Goal: Check status: Check status

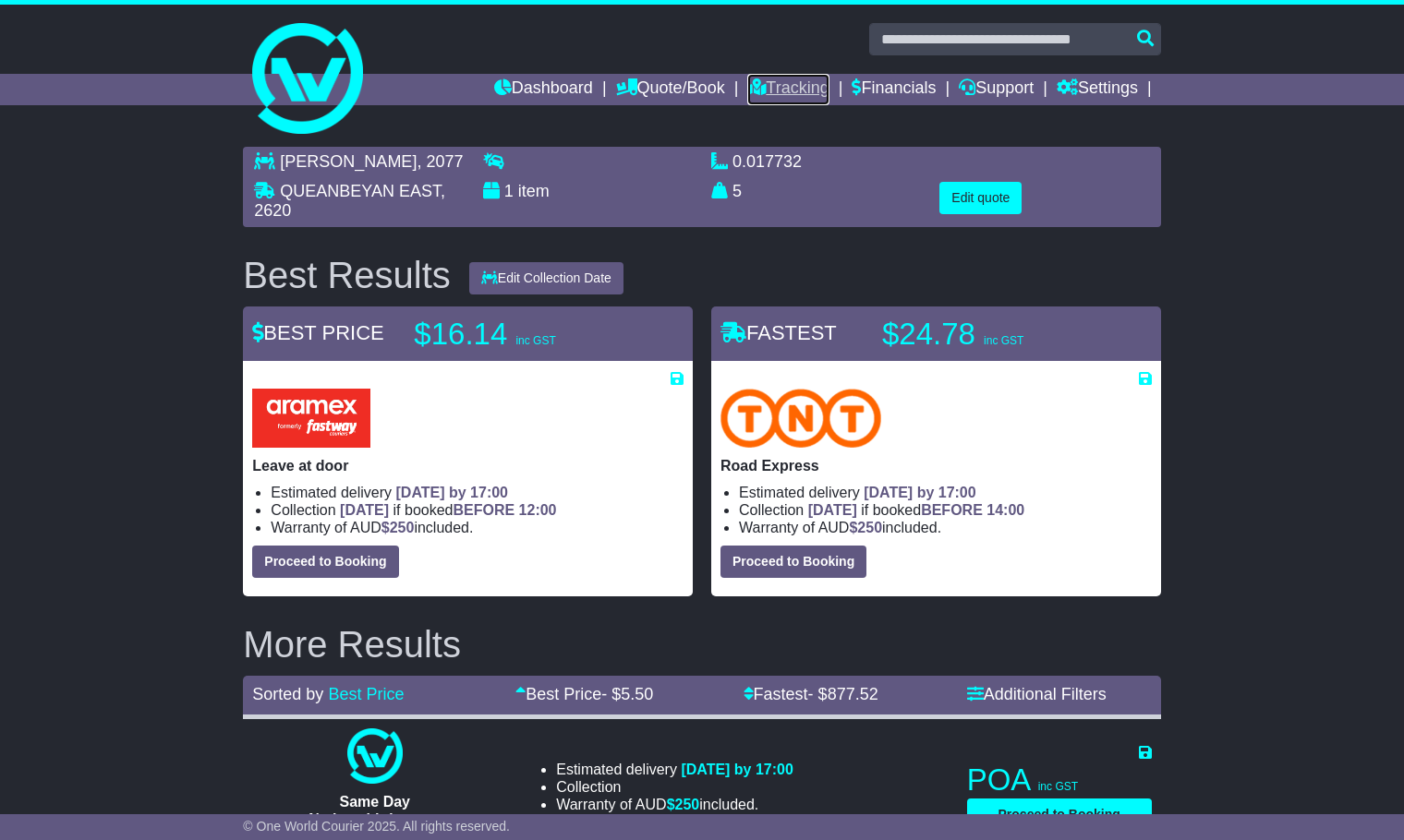
click at [767, 86] on link "Tracking" at bounding box center [787, 90] width 81 height 32
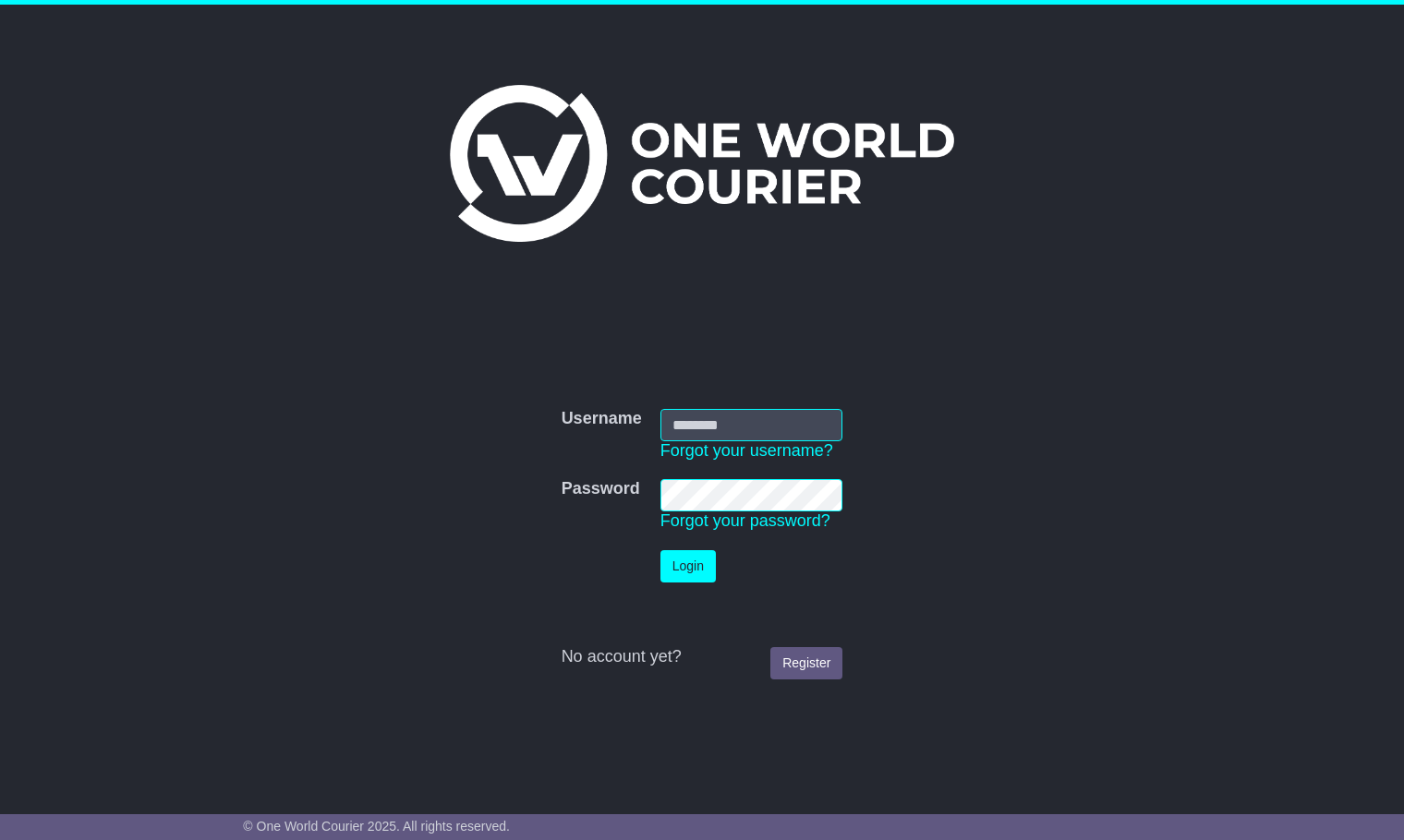
type input "**********"
click at [686, 563] on button "Login" at bounding box center [687, 566] width 55 height 33
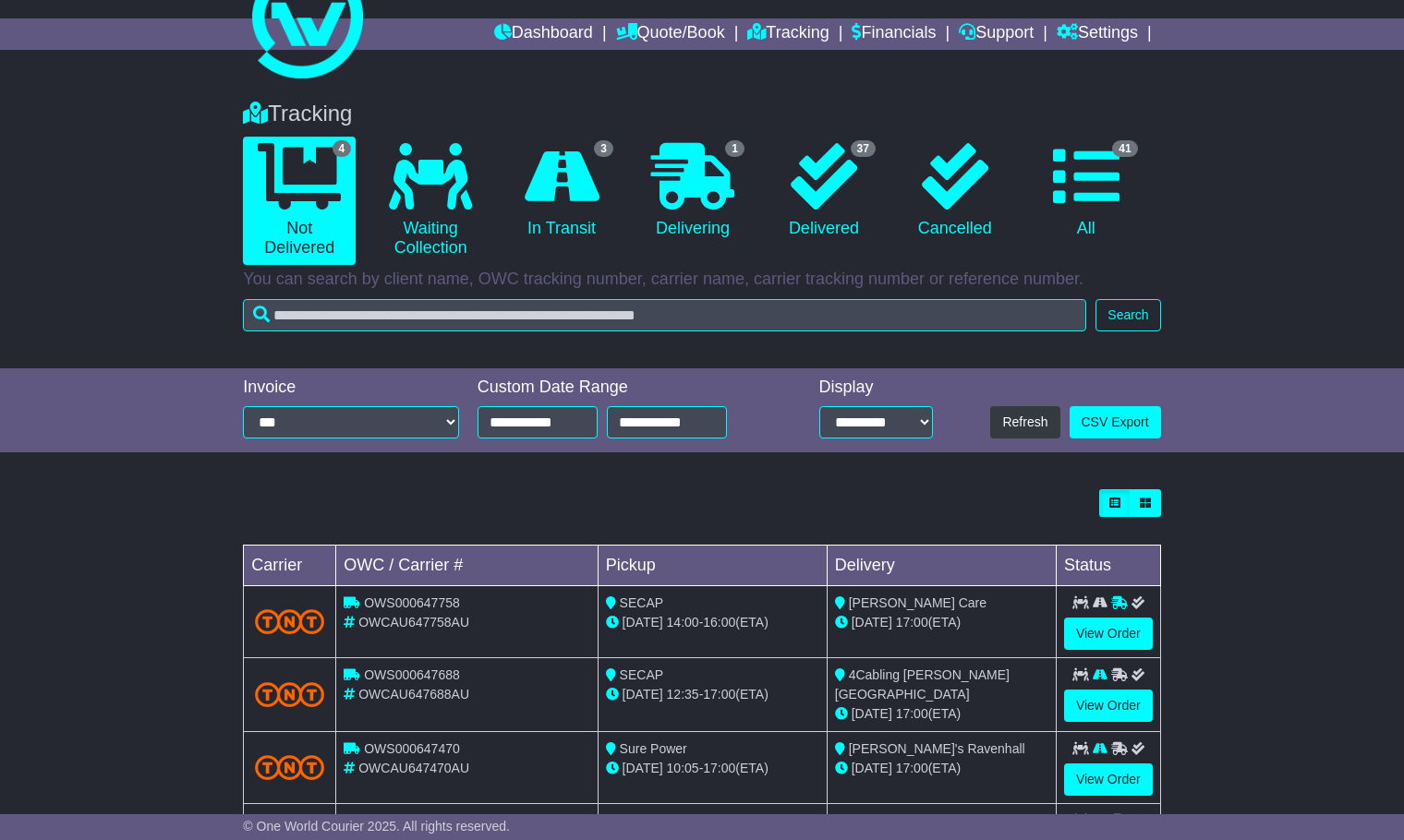
scroll to position [57, 0]
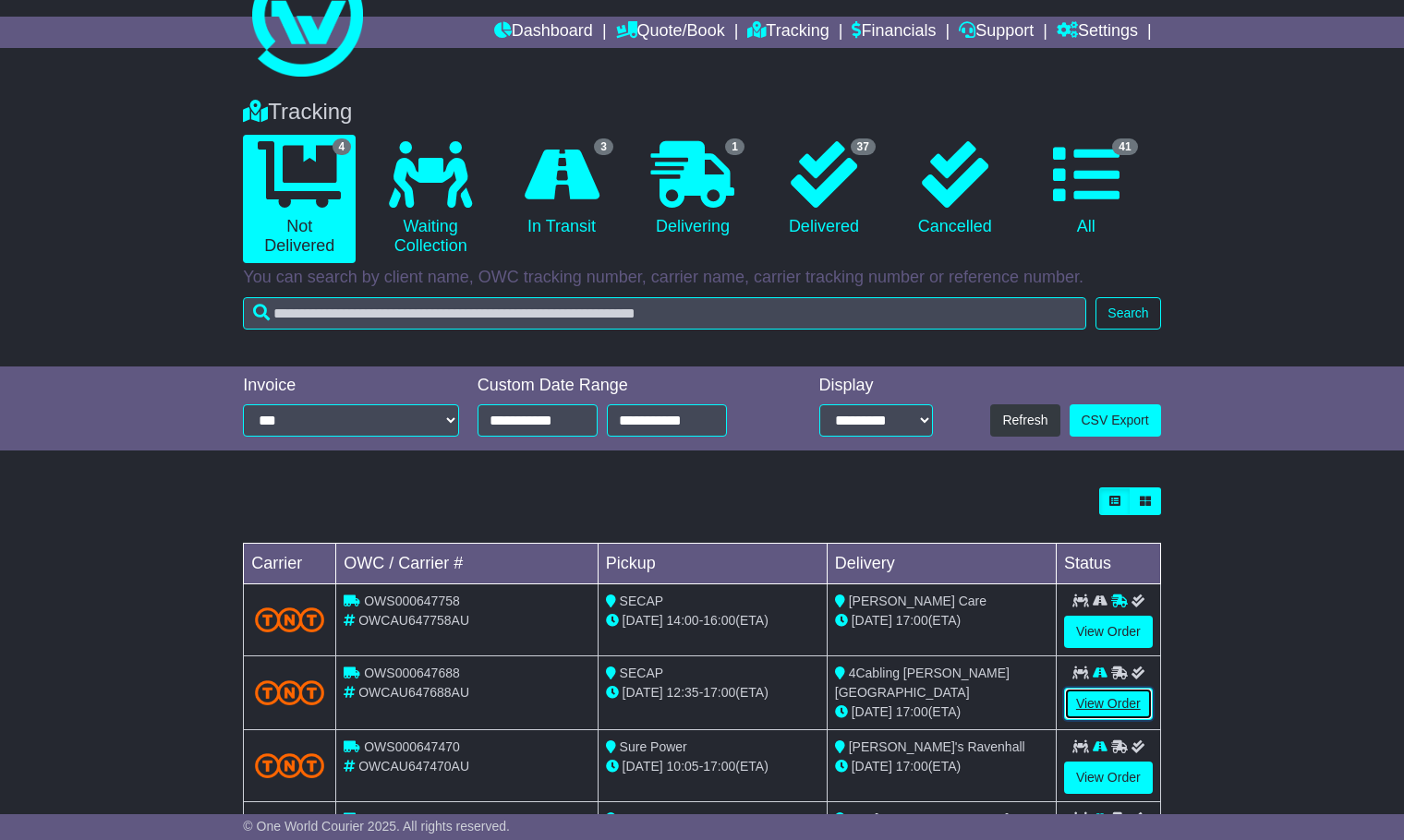
click at [1099, 701] on link "View Order" at bounding box center [1108, 704] width 89 height 33
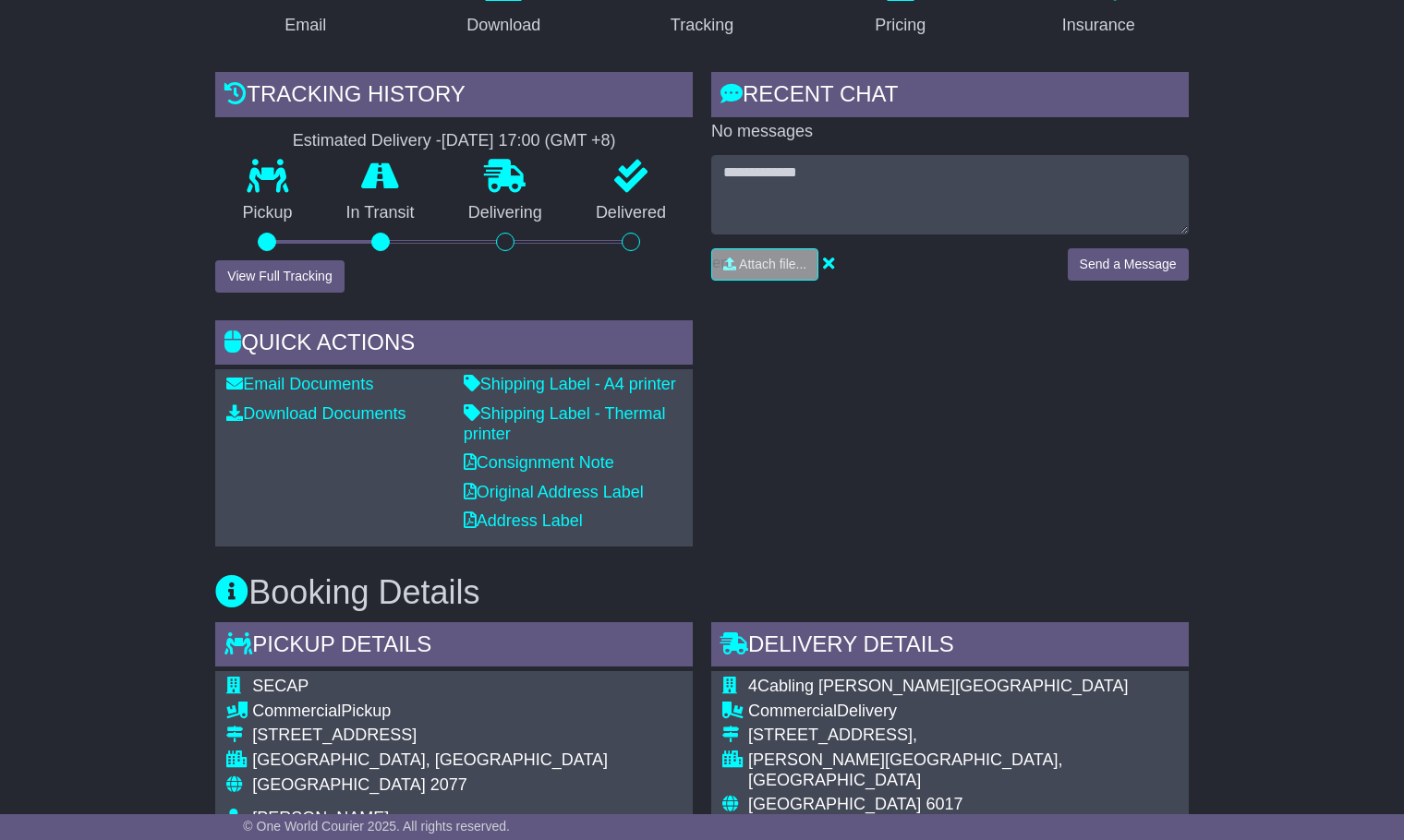
scroll to position [384, 0]
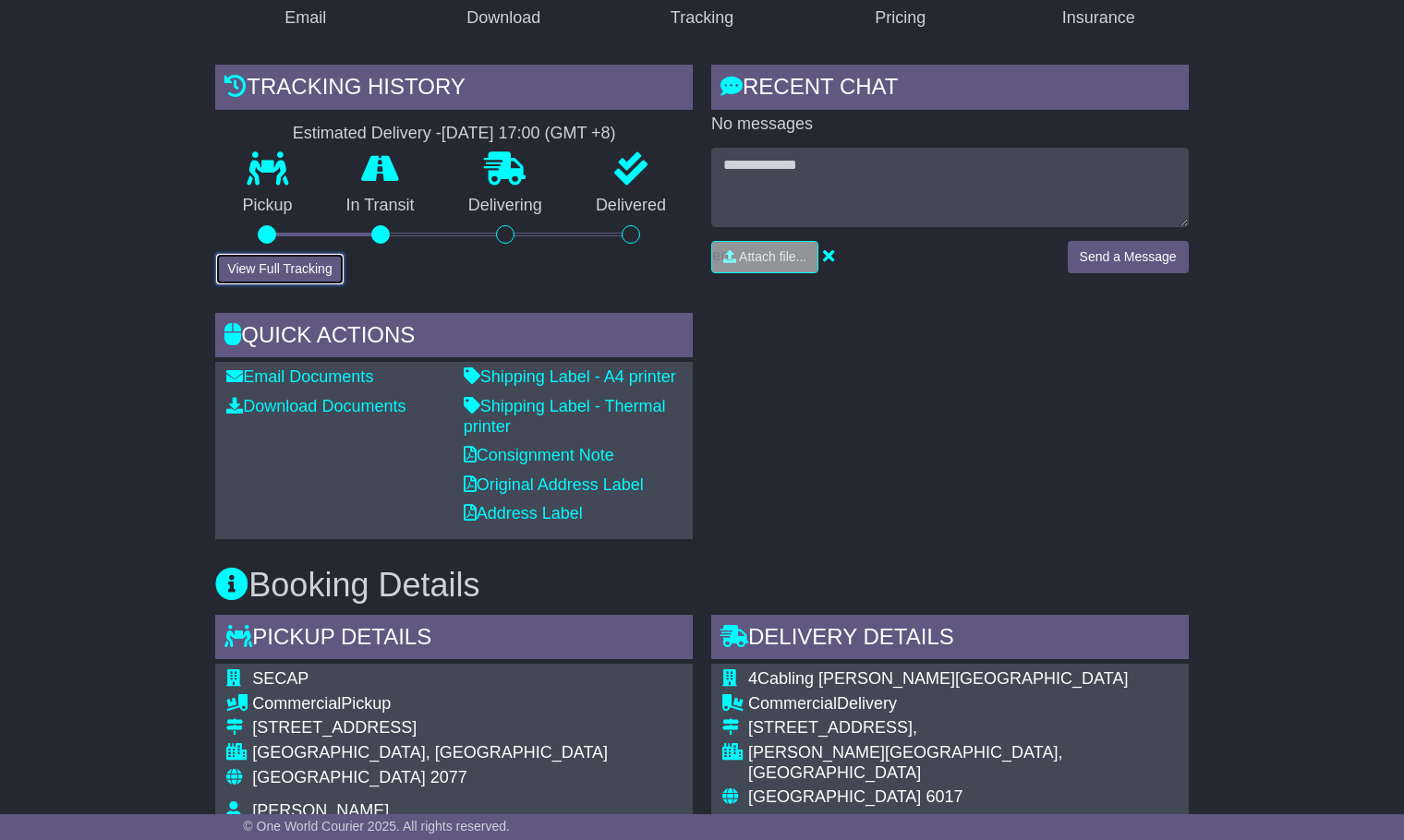
click at [282, 261] on button "View Full Tracking" at bounding box center [280, 269] width 129 height 33
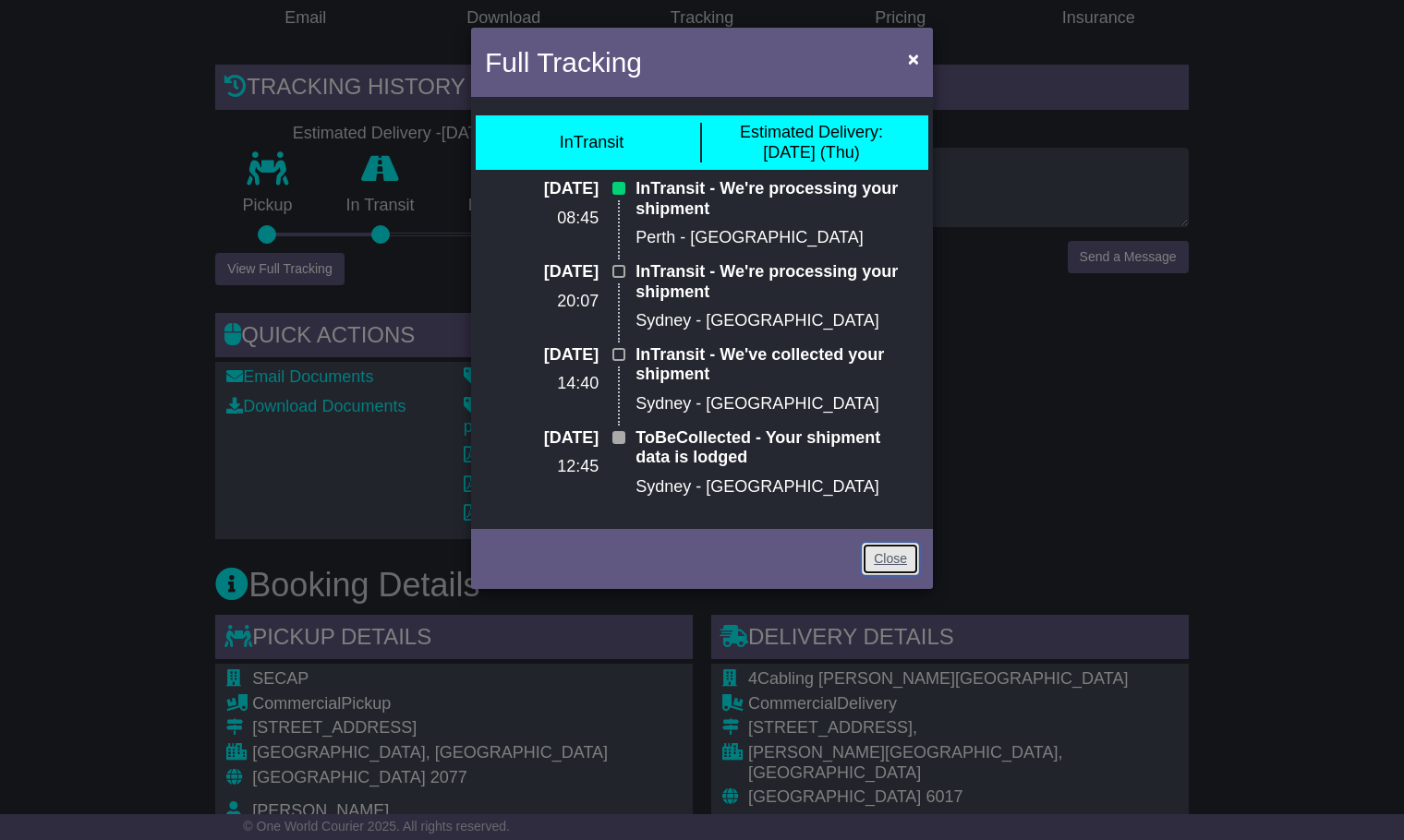
click at [900, 558] on link "Close" at bounding box center [889, 558] width 57 height 33
